Goal: Task Accomplishment & Management: Manage account settings

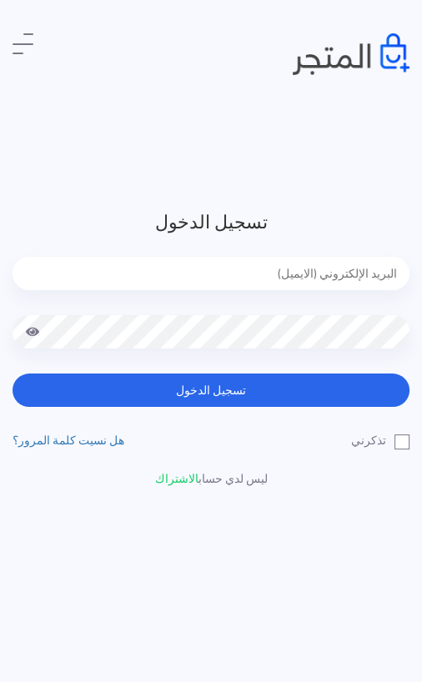
type input "[EMAIL_ADDRESS][DOMAIN_NAME]"
click at [211, 390] on button "تسجيل الدخول" at bounding box center [211, 390] width 397 height 33
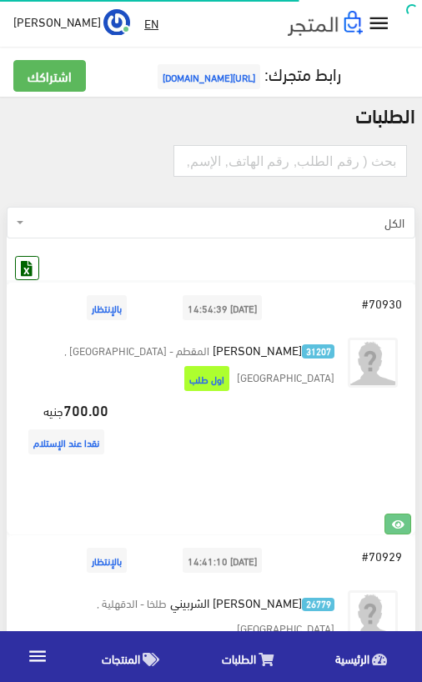
click at [34, 272] on icon at bounding box center [27, 268] width 22 height 22
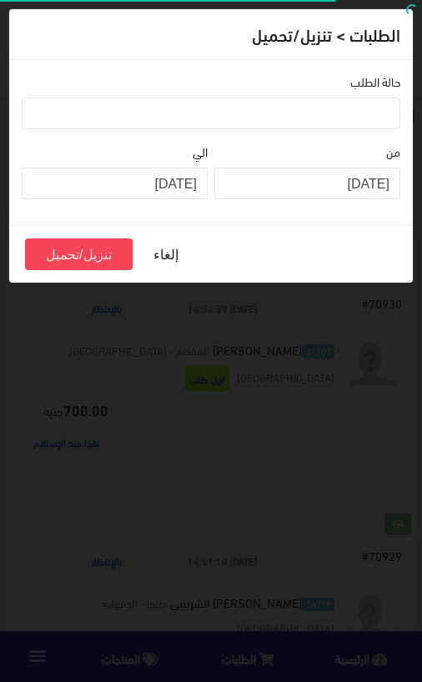
click at [369, 113] on ul at bounding box center [211, 111] width 377 height 27
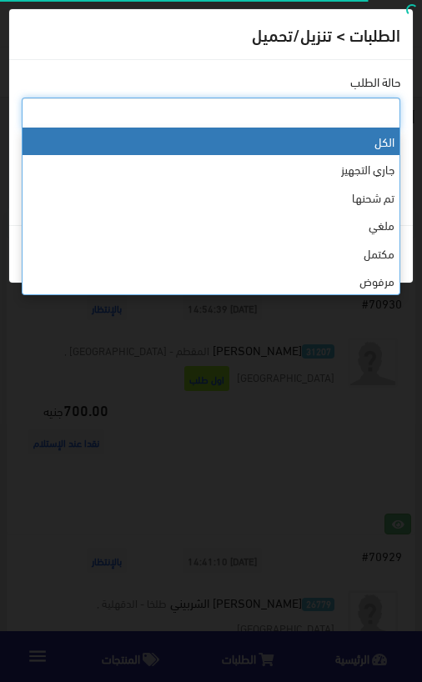
select select "0"
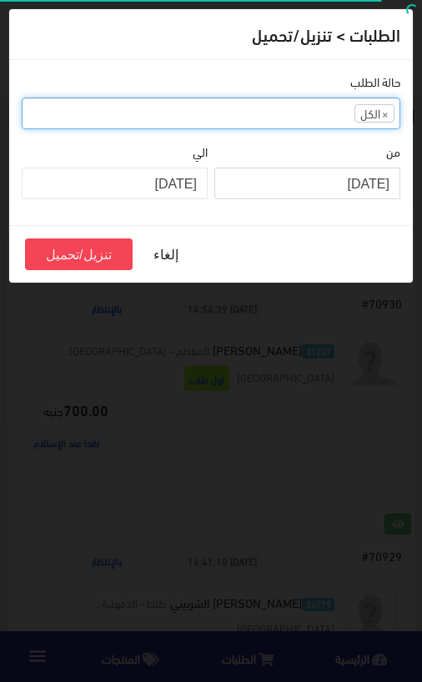
click at [393, 172] on input "2025-09-01" at bounding box center [307, 184] width 186 height 32
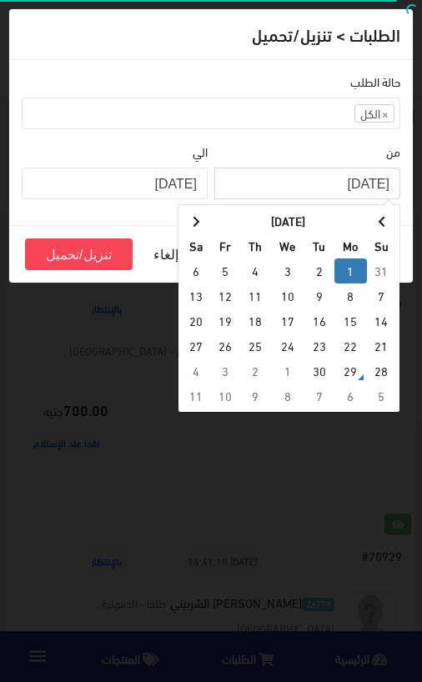
click at [382, 216] on span at bounding box center [382, 222] width 8 height 12
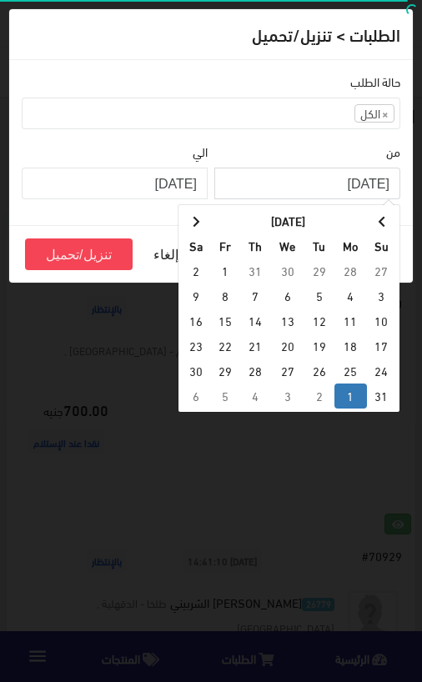
click at [229, 268] on td "1" at bounding box center [225, 270] width 30 height 25
type input "2025-08-01"
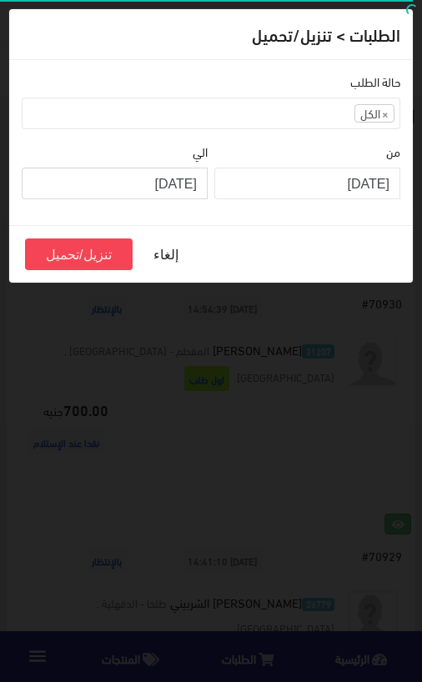
click at [189, 179] on input "2025-09-28" at bounding box center [115, 184] width 186 height 32
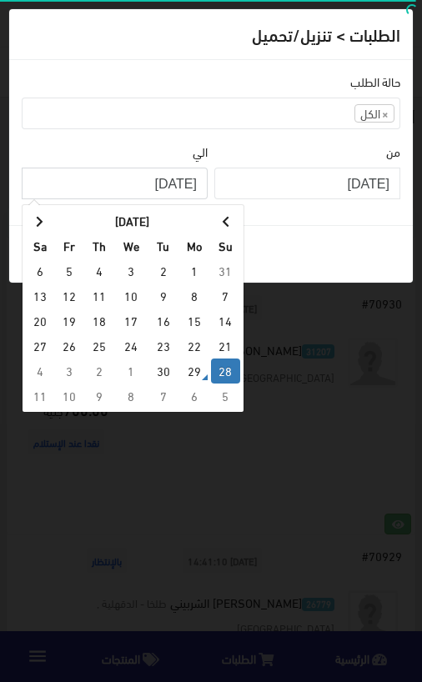
click at [233, 211] on th at bounding box center [225, 220] width 29 height 25
click at [226, 381] on td "24" at bounding box center [225, 371] width 29 height 25
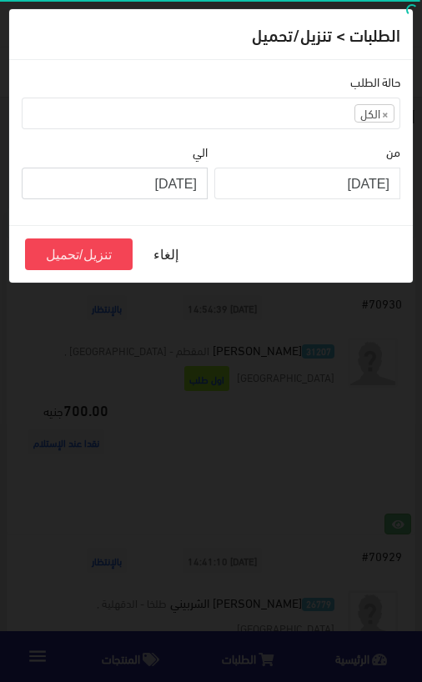
click at [189, 174] on input "2025-08-24" at bounding box center [115, 184] width 186 height 32
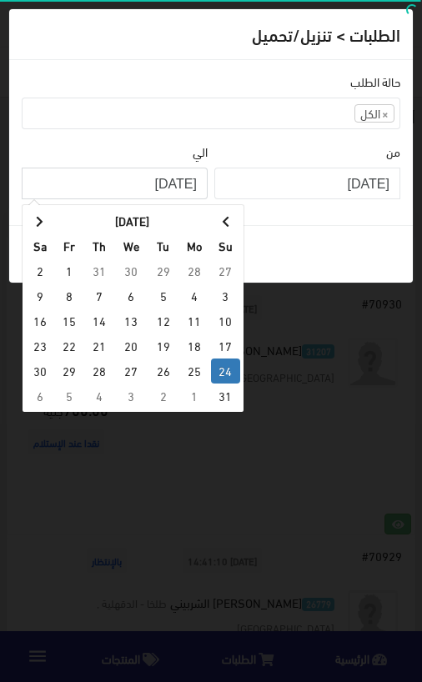
click at [224, 390] on td "31" at bounding box center [225, 396] width 29 height 25
type input "2025-08-31"
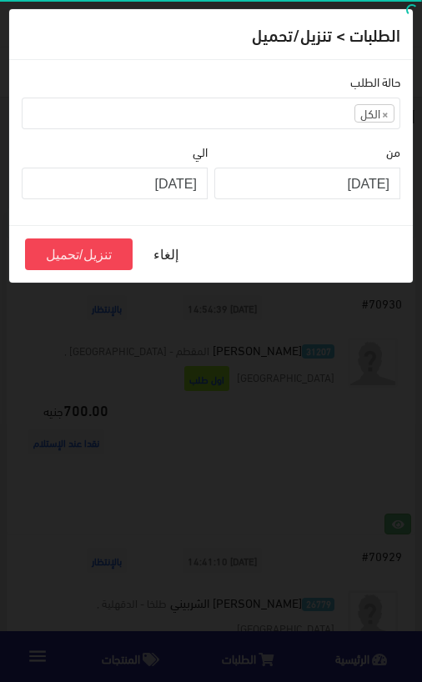
click at [92, 254] on button "تنزيل/تحميل" at bounding box center [79, 254] width 108 height 32
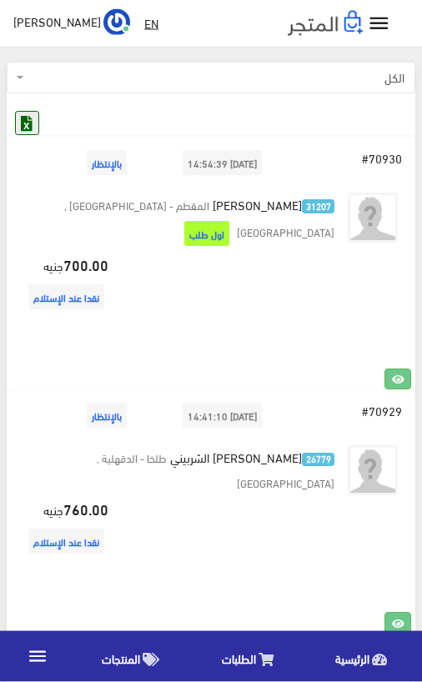
scroll to position [225, 0]
